Goal: Task Accomplishment & Management: Manage account settings

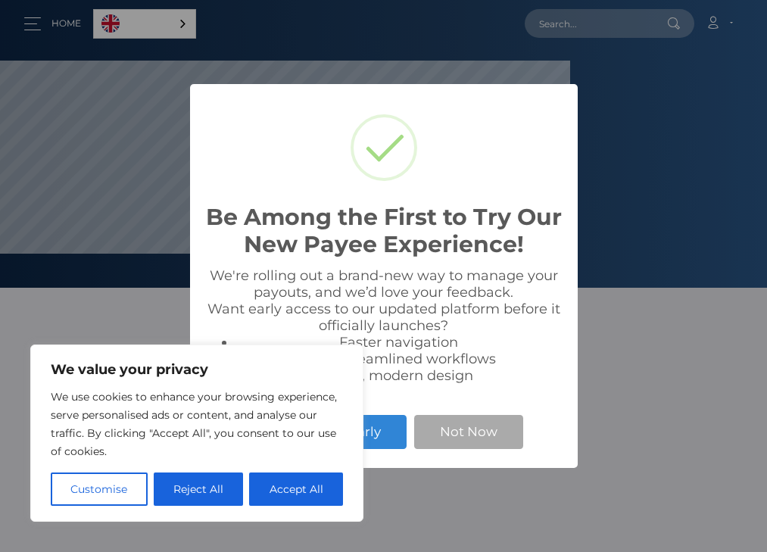
scroll to position [288, 570]
click at [120, 496] on button "Customise" at bounding box center [99, 488] width 97 height 33
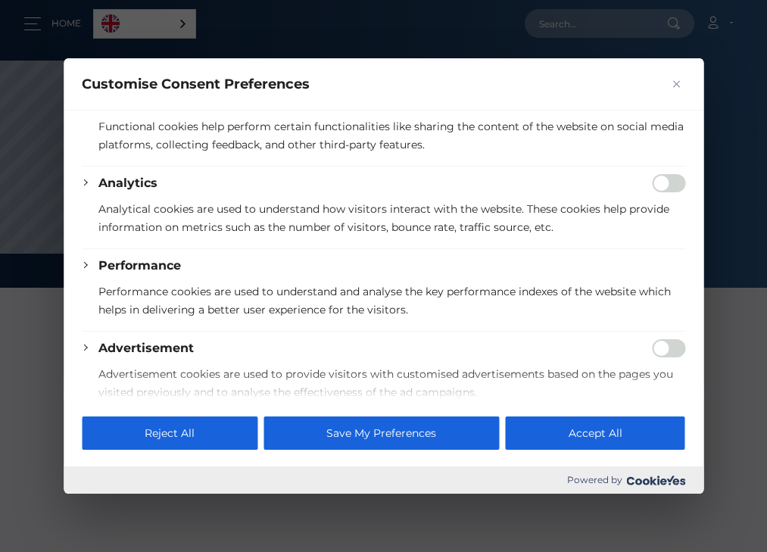
scroll to position [281, 0]
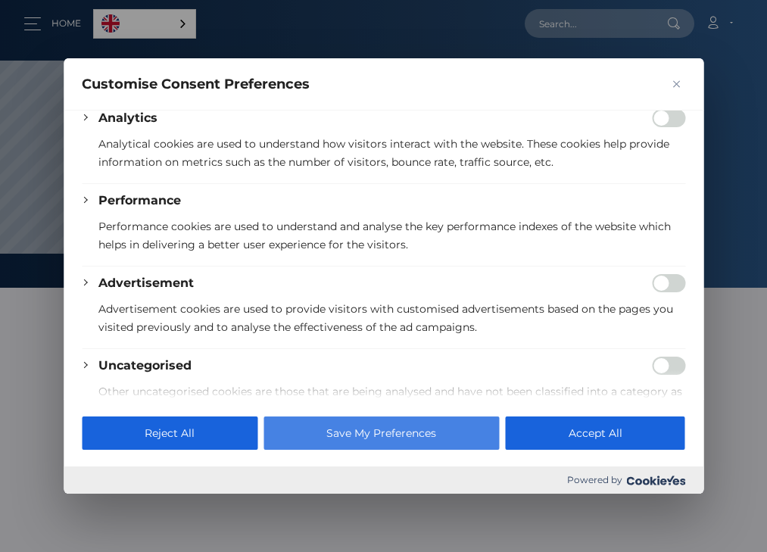
click at [422, 435] on button "Save My Preferences" at bounding box center [380, 432] width 235 height 33
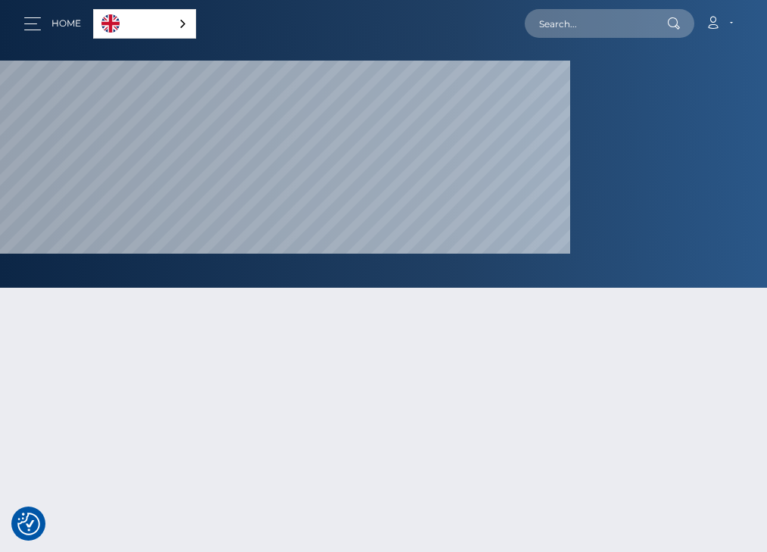
scroll to position [0, 0]
click at [724, 21] on link "Account" at bounding box center [719, 24] width 45 height 32
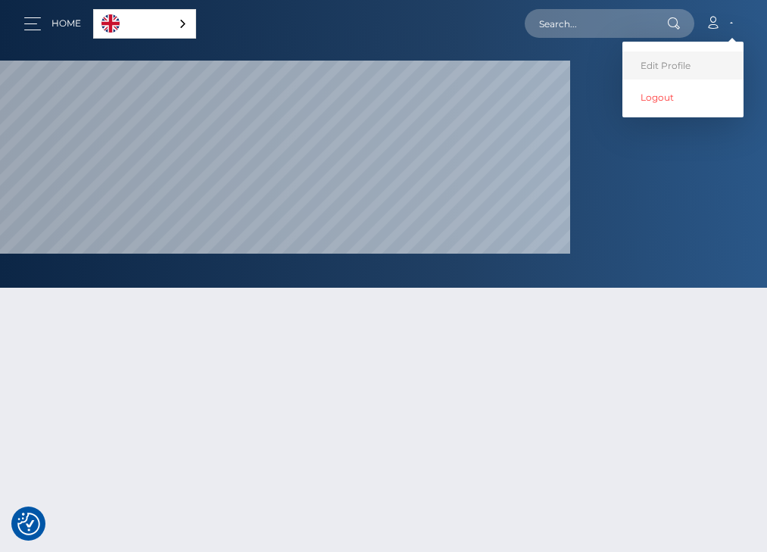
click at [668, 64] on link "Edit Profile" at bounding box center [682, 65] width 121 height 28
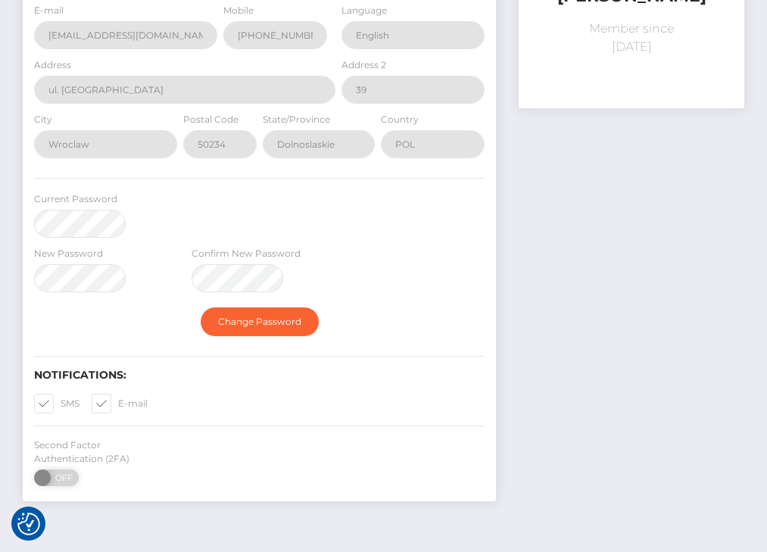
scroll to position [250, 0]
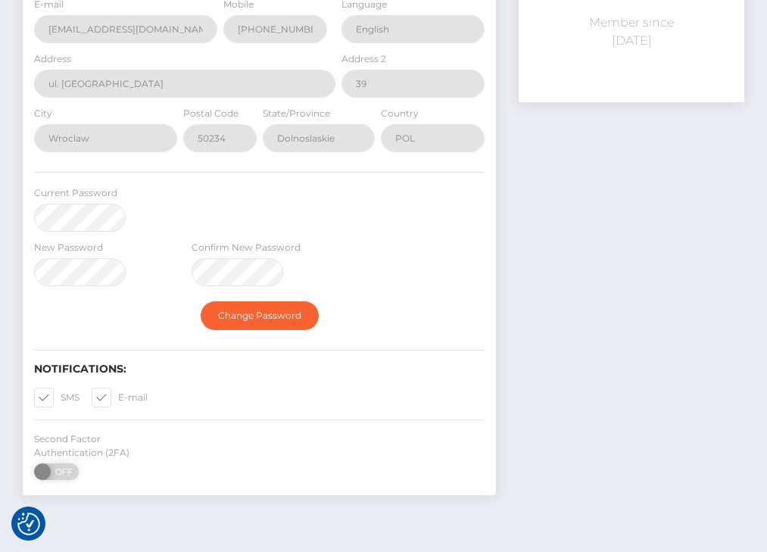
click at [270, 338] on div "Change Password" at bounding box center [259, 316] width 473 height 44
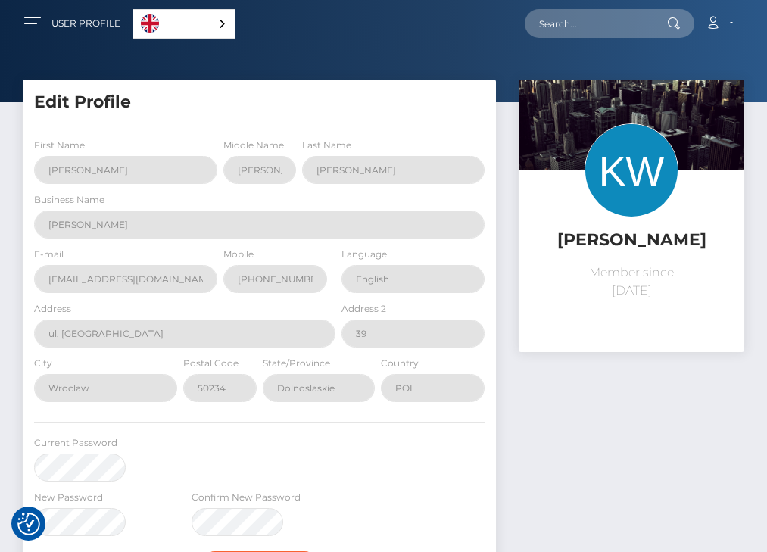
scroll to position [0, 0]
